Goal: Answer question/provide support: Share knowledge or assist other users

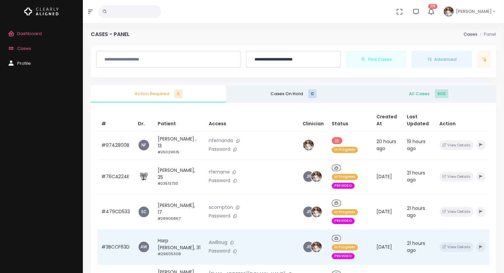
click at [114, 230] on td "#3BCCF63D" at bounding box center [115, 247] width 36 height 35
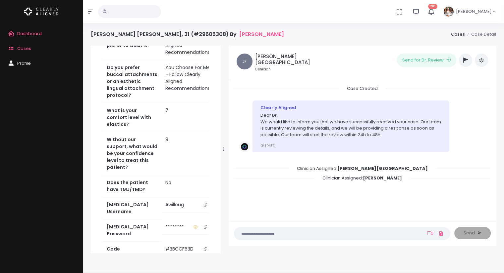
scroll to position [331, 0]
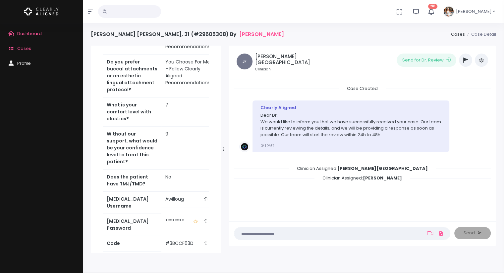
click at [204, 198] on icon "scrollable content" at bounding box center [205, 200] width 3 height 4
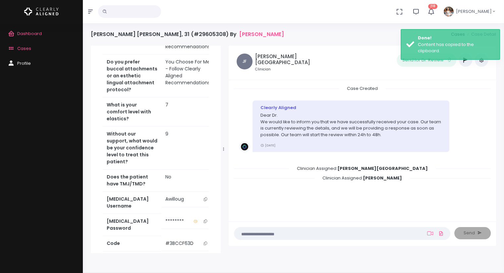
click at [204, 198] on icon "scrollable content" at bounding box center [205, 200] width 3 height 4
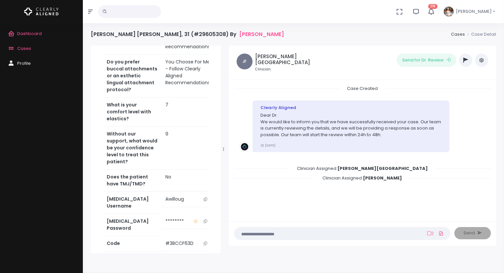
click at [204, 198] on icon "scrollable content" at bounding box center [205, 200] width 3 height 4
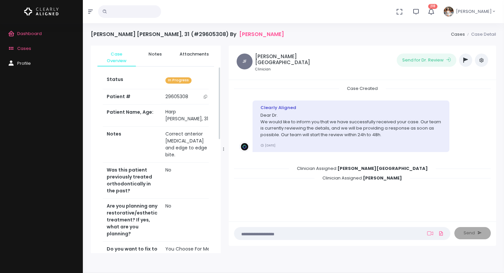
scroll to position [0, 0]
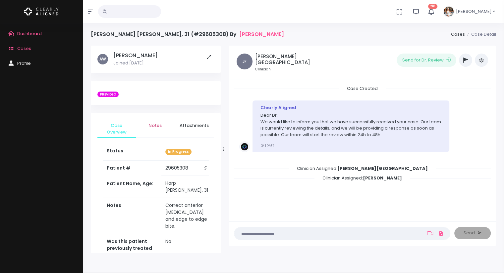
click at [159, 128] on span "Notes" at bounding box center [155, 125] width 28 height 7
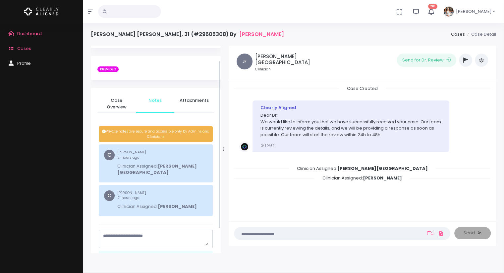
scroll to position [48, 0]
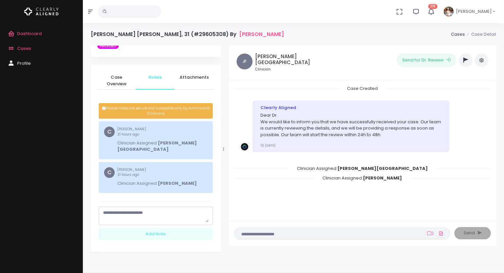
click at [128, 210] on textarea "scrollable content" at bounding box center [155, 216] width 105 height 13
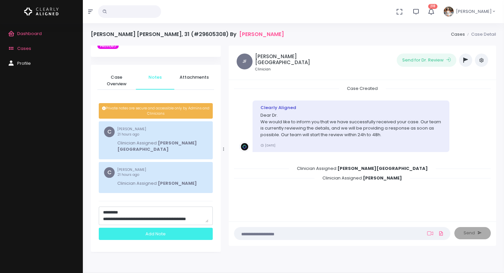
type textarea "**********"
click at [151, 228] on div "Add Note" at bounding box center [156, 234] width 114 height 12
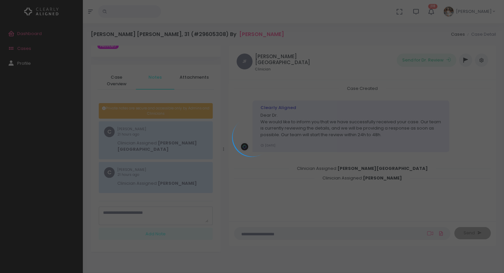
scroll to position [0, 0]
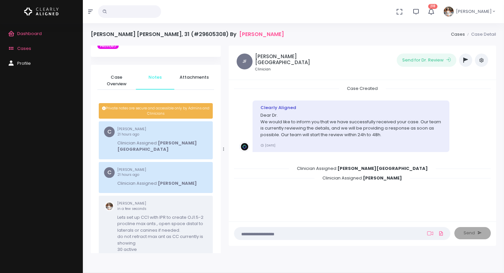
click at [465, 62] on icon "button" at bounding box center [465, 60] width 5 height 5
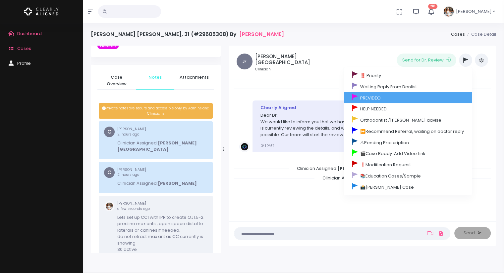
click at [400, 97] on link "PREVIDEO" at bounding box center [408, 97] width 128 height 11
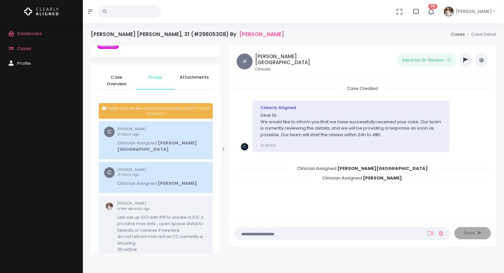
scroll to position [16, 0]
click at [28, 51] on span "Cases" at bounding box center [24, 48] width 14 height 6
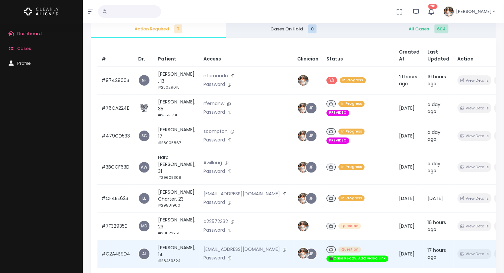
scroll to position [132, 0]
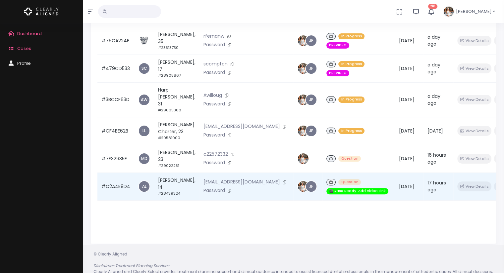
click at [110, 192] on td "#C2A4E9D4" at bounding box center [115, 187] width 37 height 28
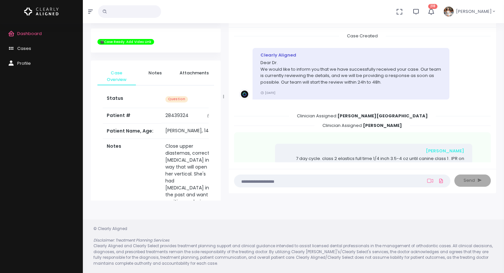
scroll to position [680, 0]
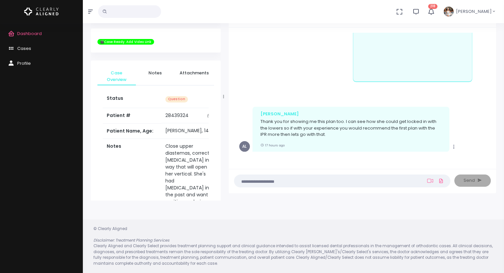
click at [274, 182] on textarea at bounding box center [329, 180] width 182 height 7
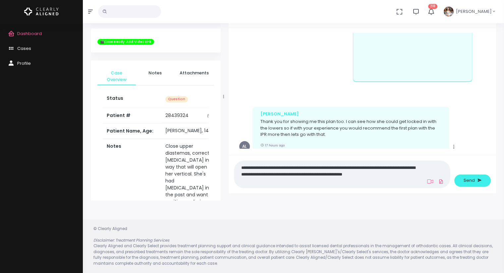
scroll to position [0, 0]
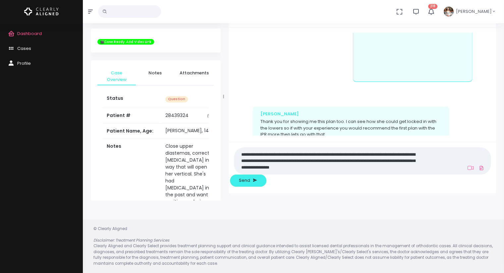
click at [342, 169] on textarea "**********" at bounding box center [329, 161] width 182 height 22
click at [354, 169] on textarea "**********" at bounding box center [329, 161] width 182 height 22
click at [376, 172] on textarea "**********" at bounding box center [329, 161] width 182 height 22
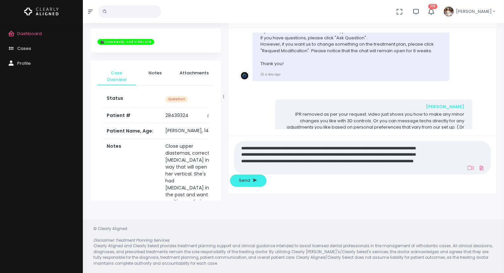
scroll to position [614, 0]
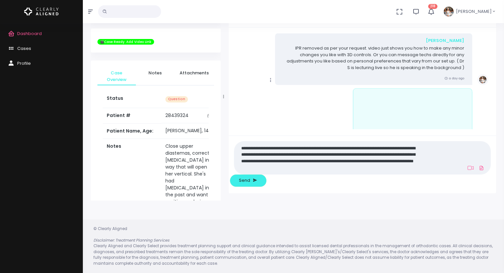
drag, startPoint x: 370, startPoint y: 182, endPoint x: 263, endPoint y: 190, distance: 107.9
click at [263, 190] on div "**********" at bounding box center [361, 165] width 267 height 58
type textarea "**********"
click at [250, 181] on span "Send" at bounding box center [244, 180] width 11 height 7
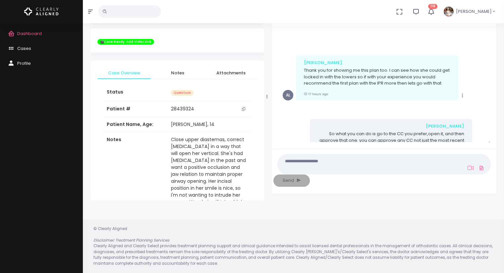
scroll to position [815, 0]
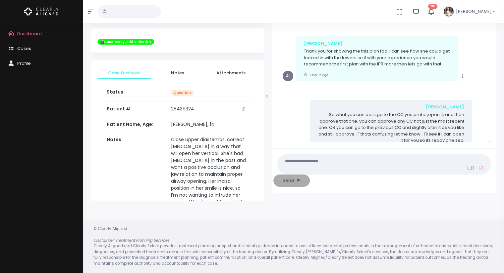
drag, startPoint x: 222, startPoint y: 97, endPoint x: 274, endPoint y: 98, distance: 51.7
click at [268, 98] on div at bounding box center [266, 97] width 3 height 204
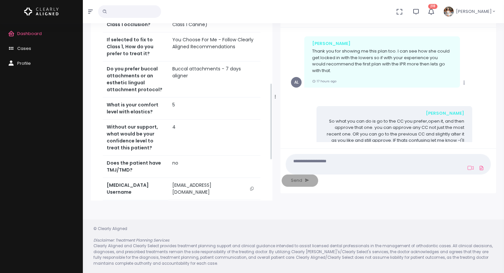
scroll to position [331, 0]
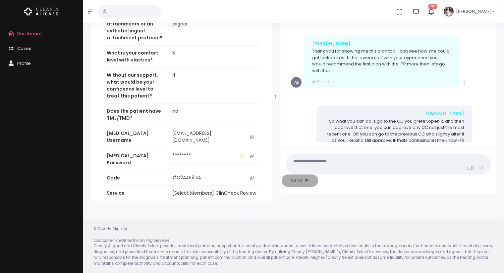
click at [252, 135] on icon "scrollable content" at bounding box center [251, 137] width 3 height 4
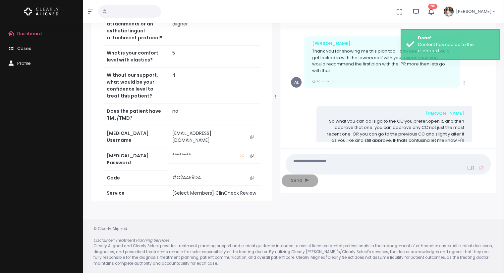
click at [252, 135] on icon "scrollable content" at bounding box center [251, 137] width 3 height 4
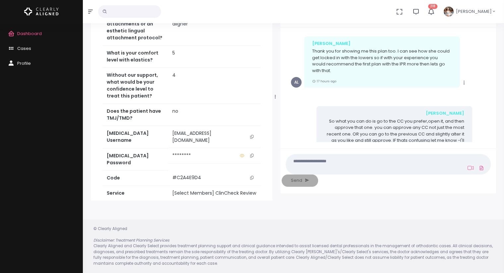
click at [320, 172] on textarea at bounding box center [355, 164] width 130 height 15
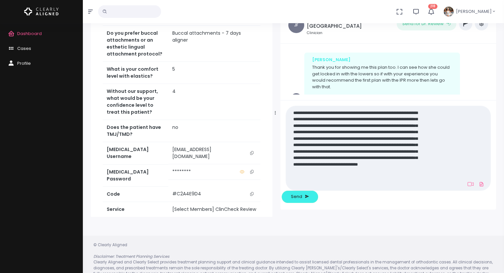
scroll to position [0, 0]
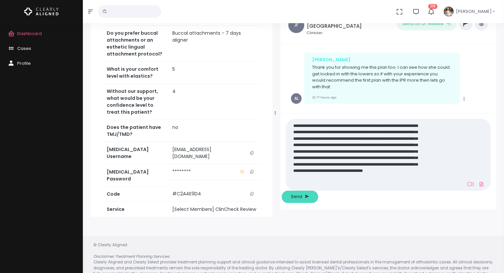
type textarea "**********"
click at [318, 196] on button "Send" at bounding box center [299, 197] width 36 height 12
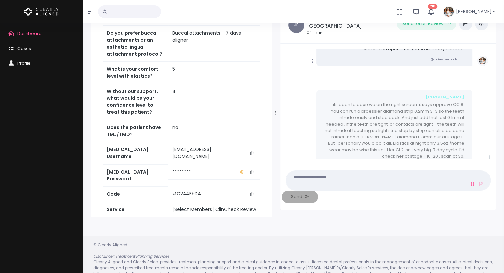
scroll to position [764, 0]
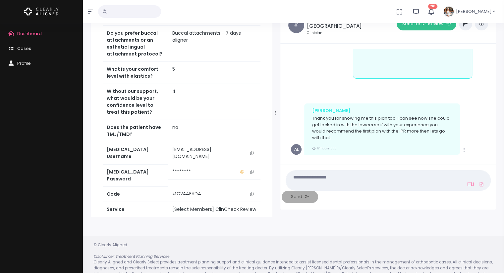
click at [428, 28] on button "Send for Dr. Review" at bounding box center [426, 23] width 60 height 13
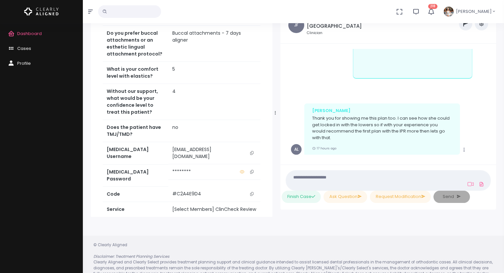
scroll to position [1075, 0]
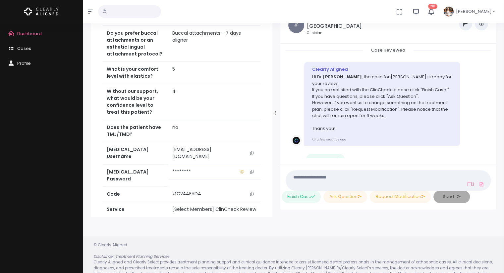
click at [21, 46] on span "Cases" at bounding box center [24, 48] width 14 height 6
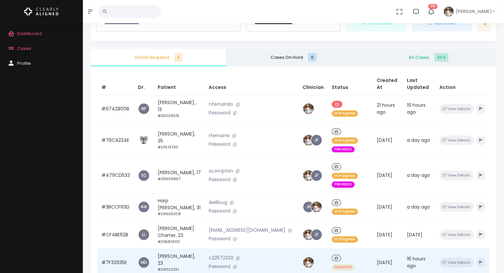
click at [113, 249] on td "#7F32935E" at bounding box center [115, 263] width 36 height 28
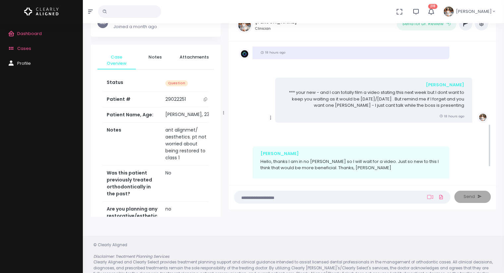
scroll to position [205, 0]
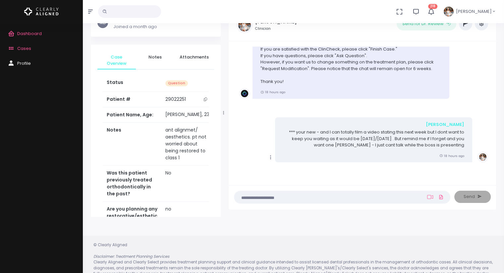
click at [466, 27] on button "button" at bounding box center [465, 23] width 13 height 13
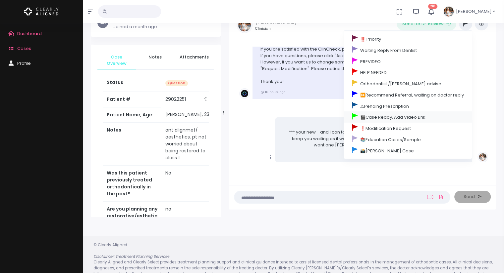
click at [371, 119] on link "🎬Case Ready. Add Video Link" at bounding box center [408, 117] width 128 height 11
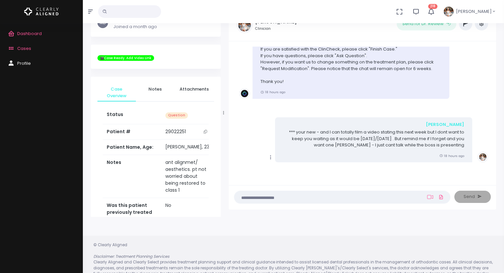
click at [290, 199] on textarea at bounding box center [329, 197] width 182 height 7
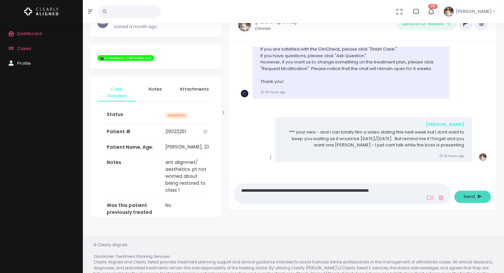
type textarea "**********"
click at [470, 197] on span "Send" at bounding box center [468, 197] width 11 height 7
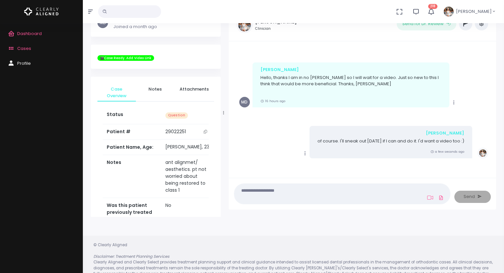
click at [26, 50] on span "Cases" at bounding box center [24, 48] width 14 height 6
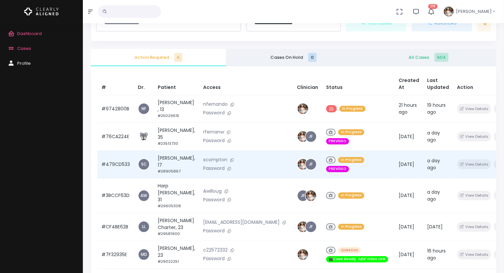
click at [109, 163] on td "#479CD533" at bounding box center [115, 165] width 36 height 28
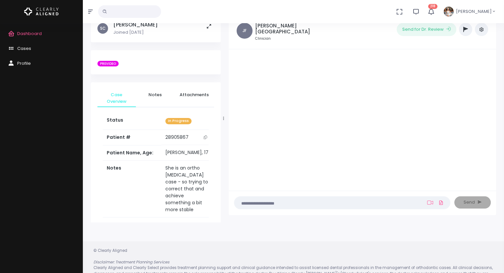
scroll to position [36, 0]
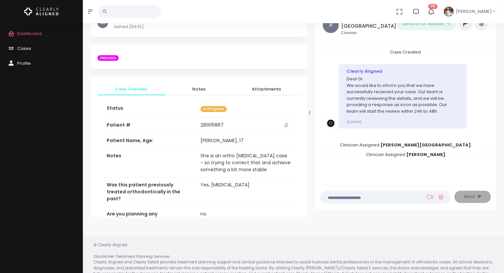
drag, startPoint x: 222, startPoint y: 112, endPoint x: 309, endPoint y: 116, distance: 86.8
click at [309, 116] on div at bounding box center [309, 113] width 3 height 204
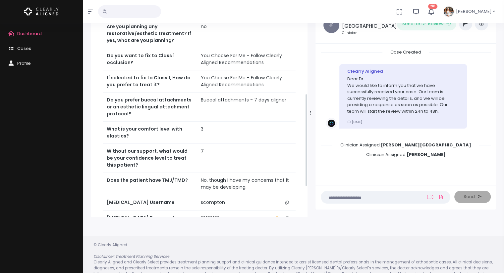
scroll to position [254, 0]
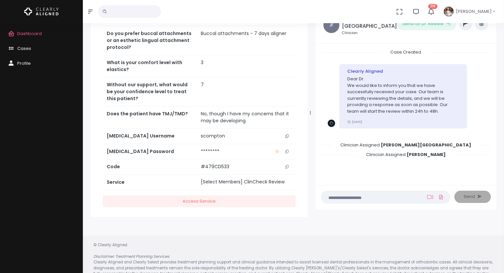
click at [288, 134] on icon "scrollable content" at bounding box center [286, 136] width 3 height 4
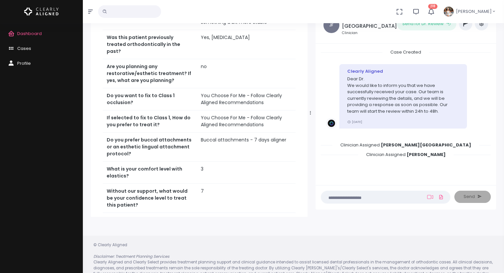
scroll to position [188, 0]
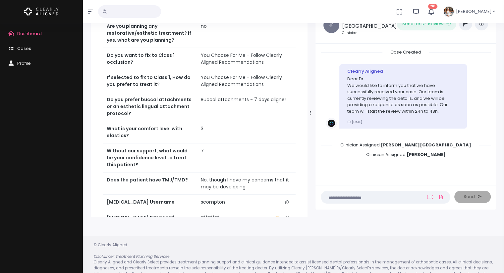
click at [288, 199] on button "scrollable content" at bounding box center [286, 202] width 9 height 7
click at [286, 201] on icon "scrollable content" at bounding box center [286, 203] width 3 height 4
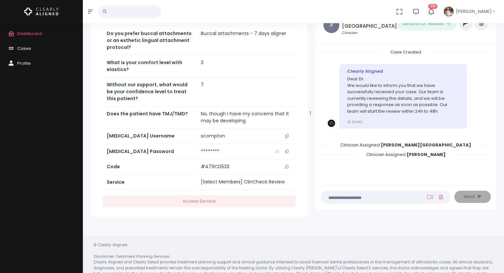
click at [287, 150] on icon "scrollable content" at bounding box center [286, 152] width 3 height 4
click at [354, 198] on textarea at bounding box center [372, 197] width 95 height 7
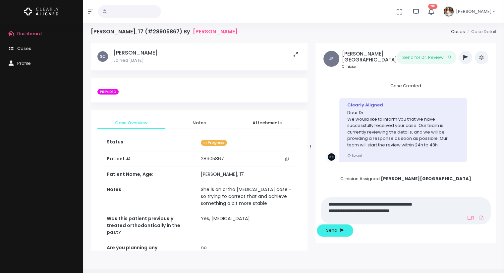
scroll to position [0, 0]
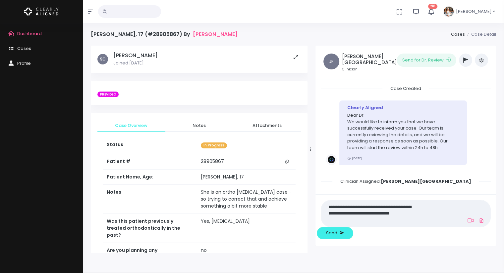
type textarea "**********"
click at [140, 55] on h5 "[PERSON_NAME]" at bounding box center [135, 55] width 44 height 7
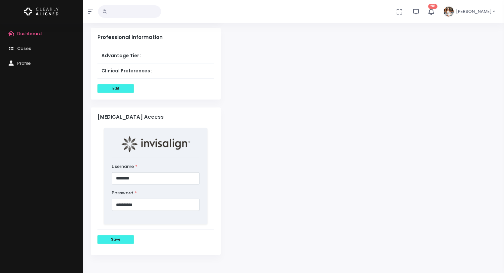
scroll to position [463, 0]
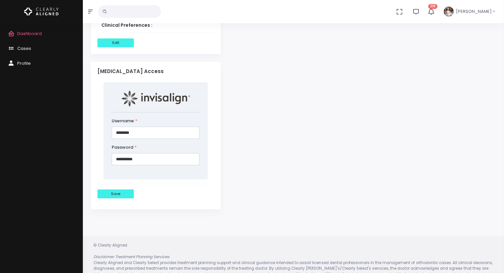
drag, startPoint x: 145, startPoint y: 158, endPoint x: 116, endPoint y: 159, distance: 29.2
click at [116, 159] on input "**********" at bounding box center [156, 159] width 88 height 12
click at [125, 156] on input "**********" at bounding box center [156, 159] width 88 height 12
drag, startPoint x: 326, startPoint y: 25, endPoint x: 349, endPoint y: 0, distance: 34.2
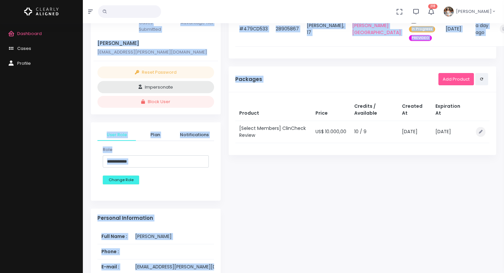
scroll to position [66, 0]
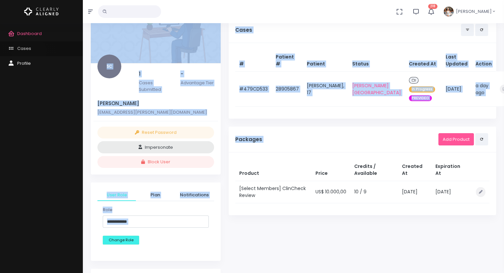
click at [29, 52] on link "Cases" at bounding box center [41, 48] width 83 height 15
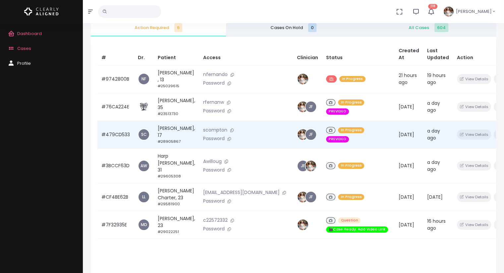
click at [112, 136] on td "#479CD533" at bounding box center [115, 135] width 36 height 28
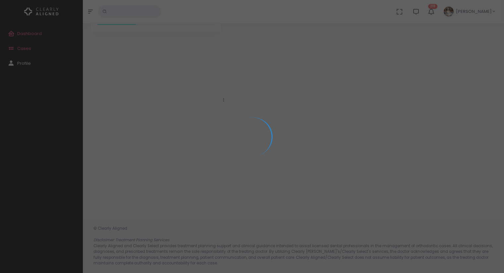
scroll to position [53, 0]
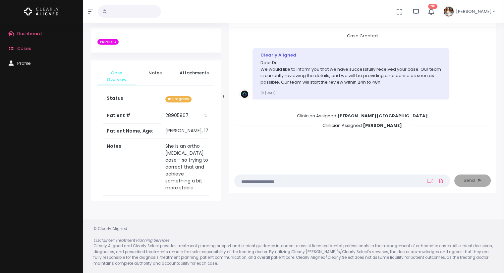
click at [307, 182] on textarea at bounding box center [329, 180] width 182 height 7
type textarea "*"
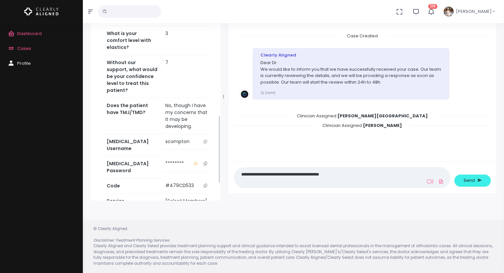
scroll to position [397, 0]
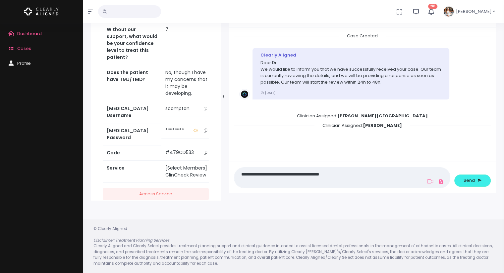
click at [204, 111] on icon "scrollable content" at bounding box center [205, 109] width 3 height 4
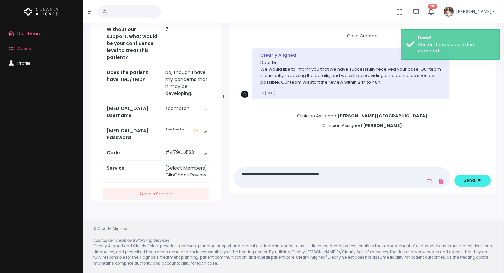
click at [362, 174] on textarea "**********" at bounding box center [329, 177] width 182 height 15
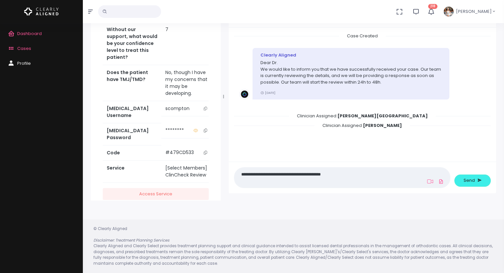
paste textarea "**********"
type textarea "**********"
click at [473, 181] on span "Send" at bounding box center [468, 180] width 11 height 7
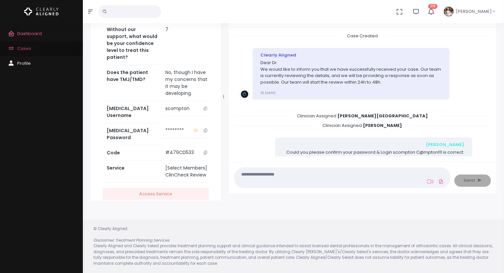
click at [21, 47] on span "Cases" at bounding box center [24, 48] width 14 height 6
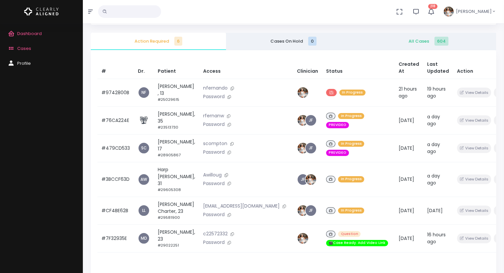
click at [365, 253] on div "# Dr. Patient Access Clinician Status Created At Last Updated Action #9742800B …" at bounding box center [293, 186] width 405 height 273
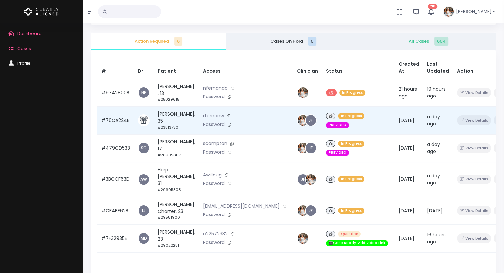
click at [121, 119] on td "#76CA224E" at bounding box center [115, 121] width 36 height 28
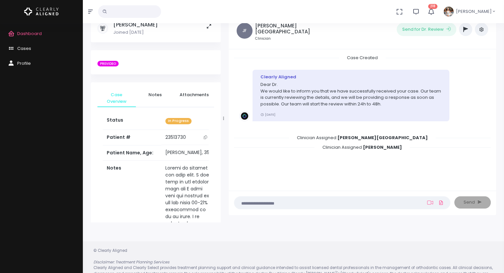
scroll to position [53, 0]
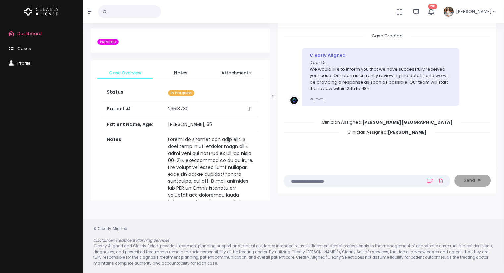
drag, startPoint x: 224, startPoint y: 97, endPoint x: 273, endPoint y: 98, distance: 49.3
click at [273, 98] on icon at bounding box center [272, 97] width 1 height 4
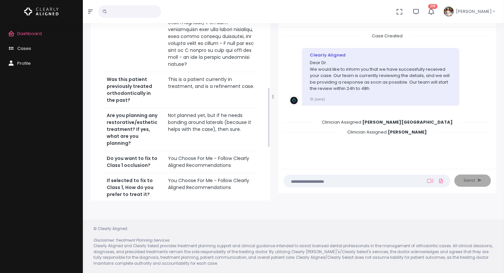
scroll to position [430, 0]
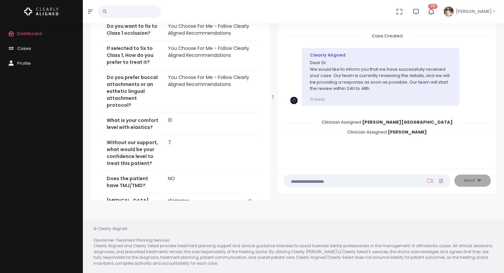
click at [249, 199] on icon "scrollable content" at bounding box center [249, 201] width 3 height 4
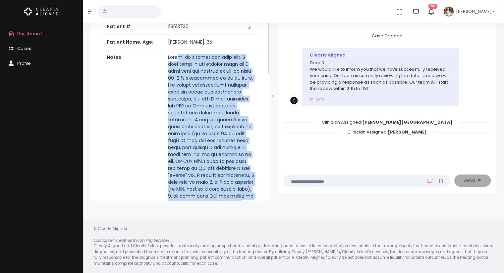
scroll to position [66, 0]
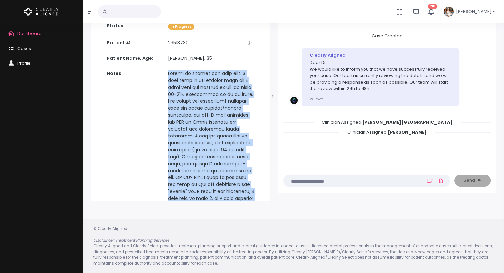
drag, startPoint x: 233, startPoint y: 106, endPoint x: 164, endPoint y: 74, distance: 75.8
click at [164, 74] on td "scrollable content" at bounding box center [211, 185] width 94 height 238
copy td "Trying to correct the [MEDICAL_DATA]. I know this is the hardest case and I hav…"
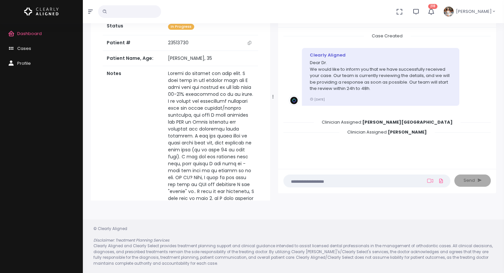
click at [348, 179] on textarea at bounding box center [353, 180] width 132 height 7
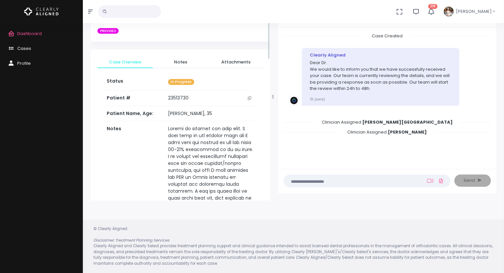
scroll to position [0, 0]
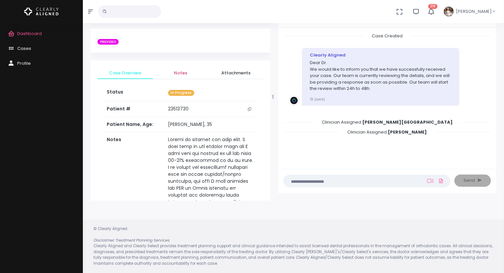
click at [179, 73] on span "Notes" at bounding box center [180, 73] width 45 height 7
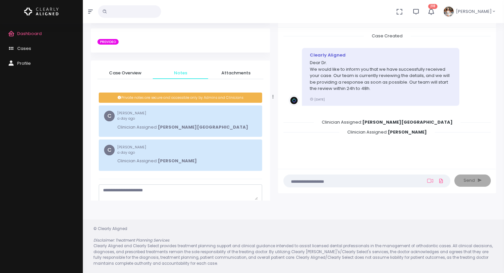
click at [156, 191] on textarea "scrollable content" at bounding box center [180, 193] width 155 height 13
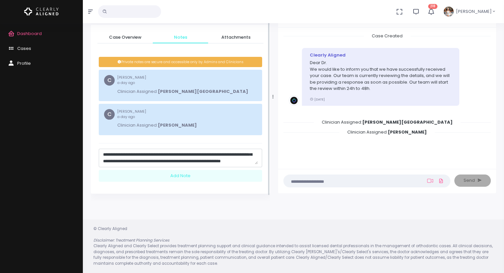
scroll to position [37, 0]
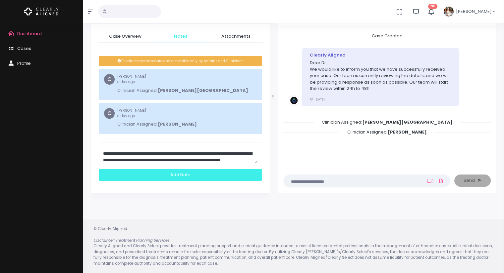
type textarea "**********"
click at [183, 175] on div "Add Note" at bounding box center [180, 175] width 163 height 12
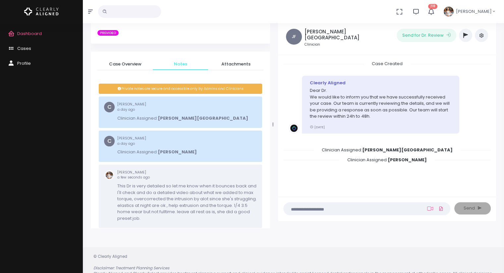
scroll to position [0, 0]
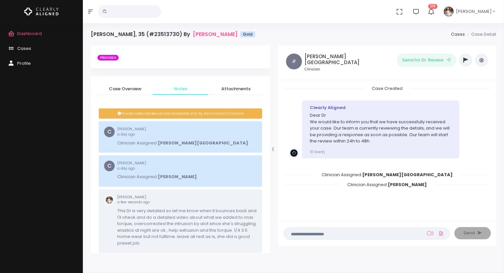
click at [463, 62] on icon "button" at bounding box center [465, 60] width 5 height 5
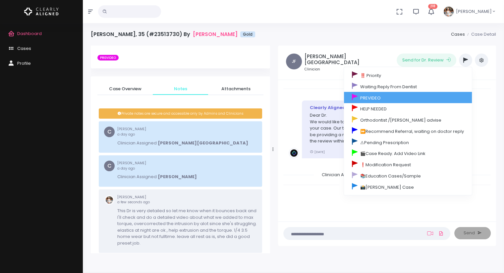
click at [391, 100] on link "PREVIDEO" at bounding box center [408, 97] width 128 height 11
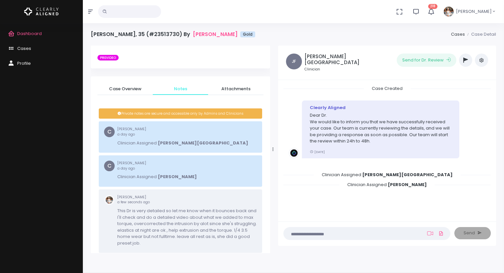
scroll to position [4, 0]
click at [463, 62] on icon "button" at bounding box center [465, 60] width 5 height 5
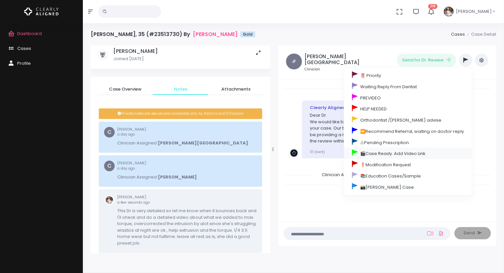
click at [391, 155] on link "🎬Case Ready. Add Video Link" at bounding box center [408, 153] width 128 height 11
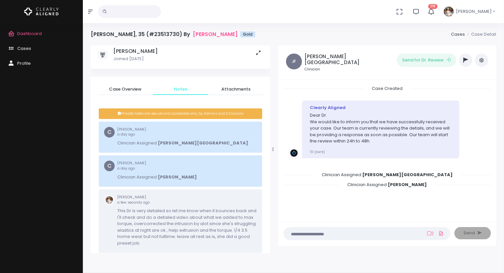
scroll to position [37, 0]
click at [28, 49] on span "Cases" at bounding box center [24, 48] width 14 height 6
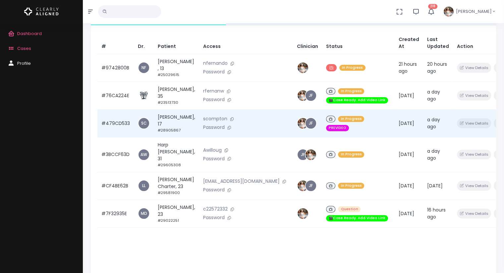
scroll to position [66, 0]
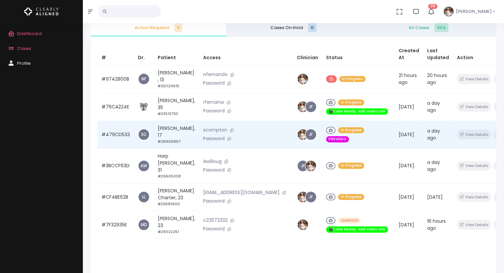
click at [110, 133] on td "#479CD533" at bounding box center [115, 135] width 36 height 28
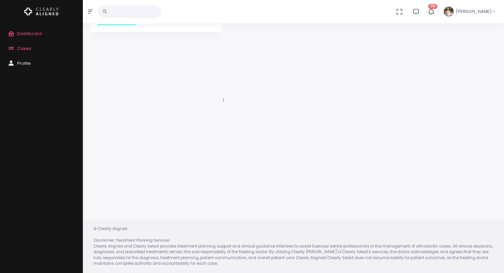
scroll to position [53, 0]
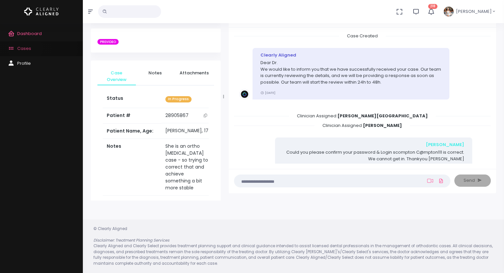
click at [25, 48] on span "Cases" at bounding box center [24, 48] width 14 height 6
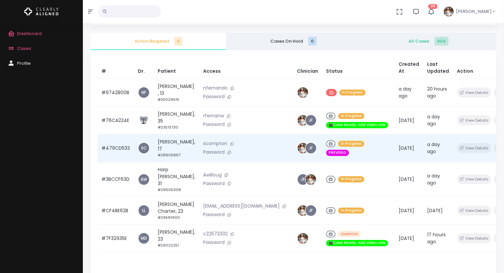
click at [110, 147] on td "#479CD533" at bounding box center [115, 148] width 36 height 28
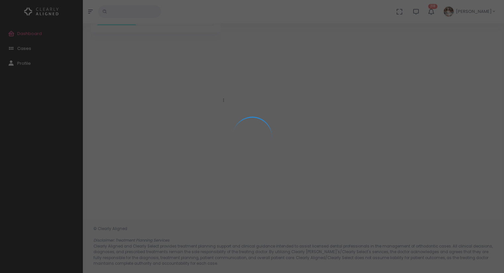
scroll to position [53, 0]
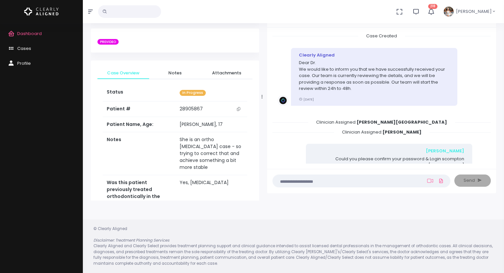
drag, startPoint x: 222, startPoint y: 97, endPoint x: 276, endPoint y: 98, distance: 54.0
click at [264, 98] on div at bounding box center [261, 97] width 3 height 204
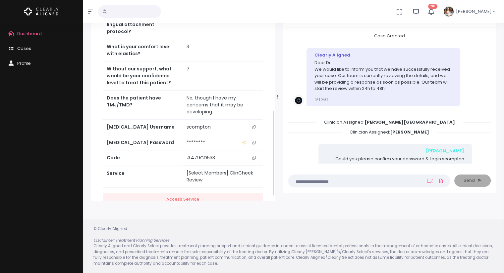
scroll to position [97, 0]
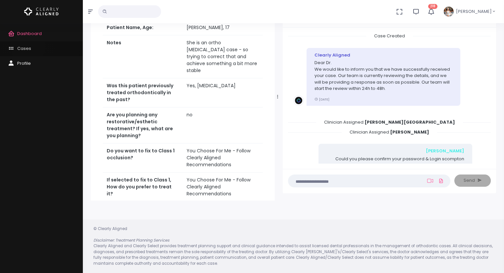
click at [28, 47] on span "Cases" at bounding box center [24, 48] width 14 height 6
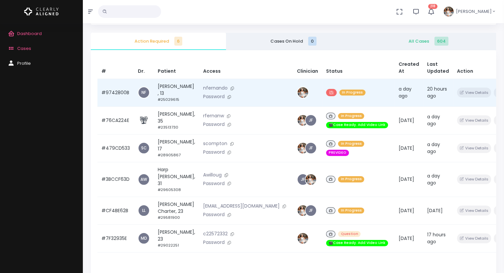
click at [117, 92] on td "#9742800B" at bounding box center [115, 93] width 36 height 28
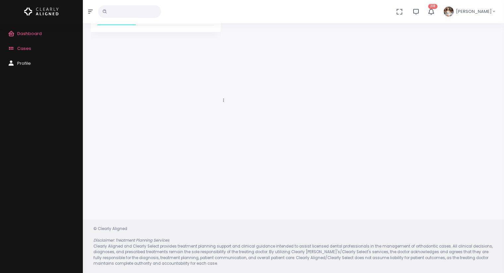
scroll to position [53, 0]
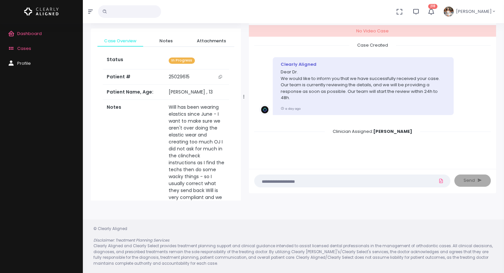
drag, startPoint x: 223, startPoint y: 97, endPoint x: 243, endPoint y: 94, distance: 20.3
click at [243, 95] on icon at bounding box center [243, 97] width 1 height 4
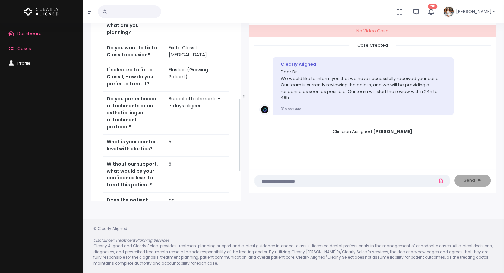
scroll to position [298, 0]
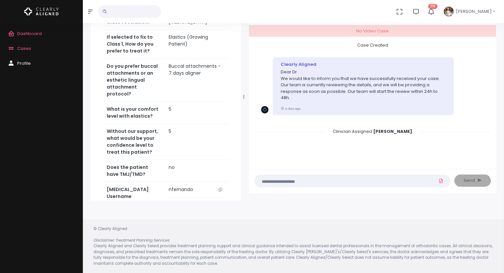
click at [219, 188] on icon "scrollable content" at bounding box center [220, 190] width 3 height 4
click at [314, 184] on nick-textarea "(Obrigatório)" at bounding box center [352, 181] width 196 height 13
click at [315, 181] on textarea at bounding box center [339, 180] width 162 height 7
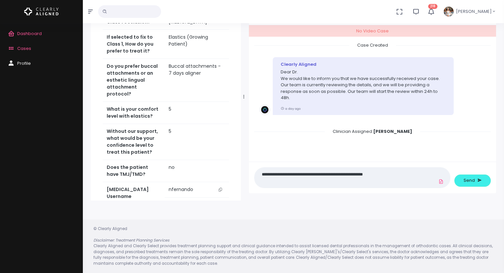
type textarea "**********"
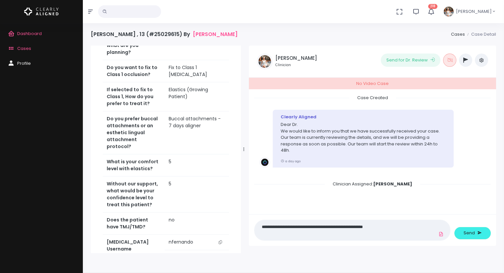
scroll to position [166, 0]
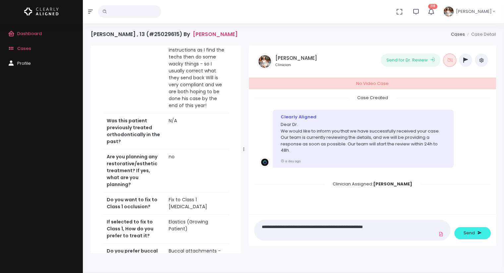
click at [196, 33] on link "[PERSON_NAME]" at bounding box center [215, 34] width 45 height 6
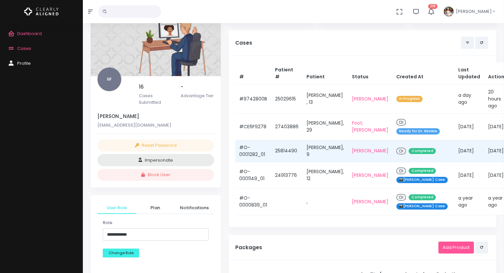
scroll to position [66, 0]
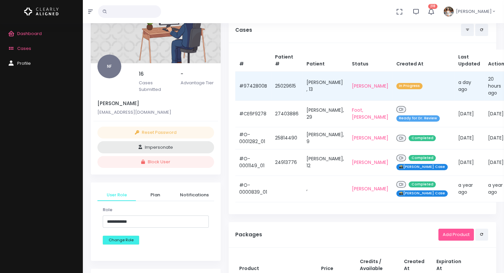
click at [250, 86] on td "#9742800B" at bounding box center [253, 86] width 36 height 29
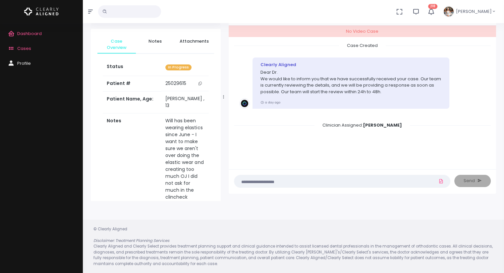
scroll to position [53, 0]
click at [320, 179] on textarea at bounding box center [329, 180] width 182 height 7
click at [320, 180] on textarea at bounding box center [329, 180] width 182 height 7
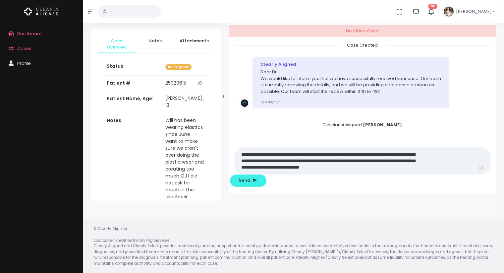
scroll to position [0, 0]
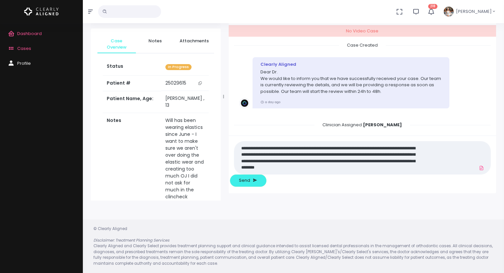
click at [334, 172] on textarea "**********" at bounding box center [329, 158] width 182 height 28
click at [415, 172] on textarea "**********" at bounding box center [329, 158] width 182 height 28
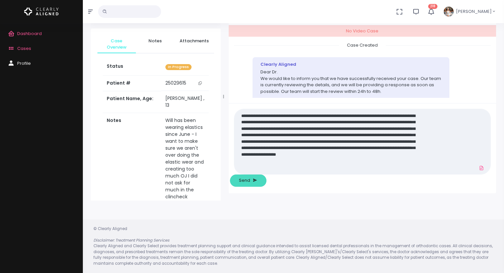
type textarea "**********"
click at [250, 182] on span "Send" at bounding box center [244, 180] width 11 height 7
